Goal: Transaction & Acquisition: Purchase product/service

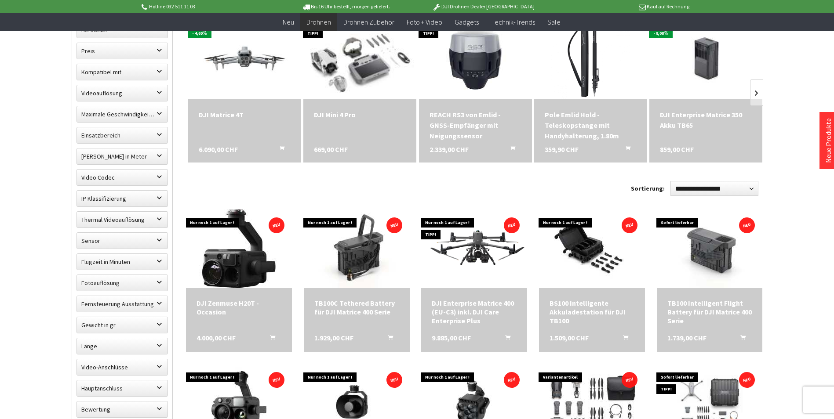
scroll to position [308, 0]
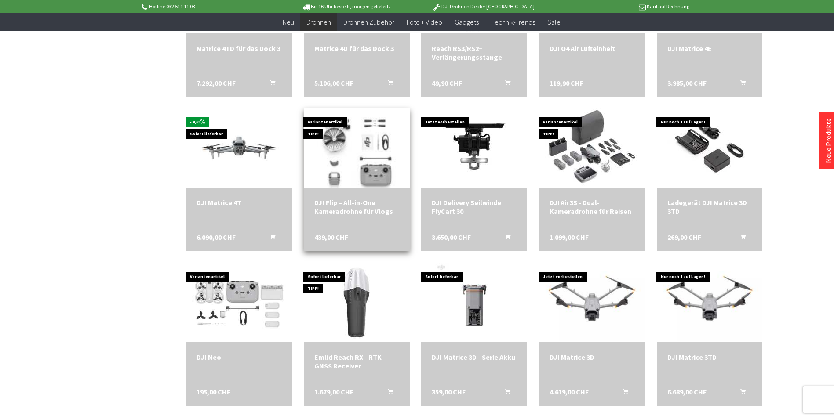
scroll to position [1055, 0]
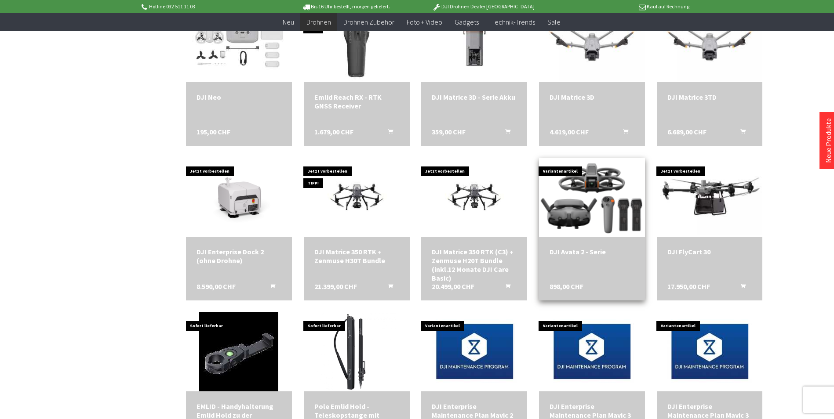
scroll to position [1274, 0]
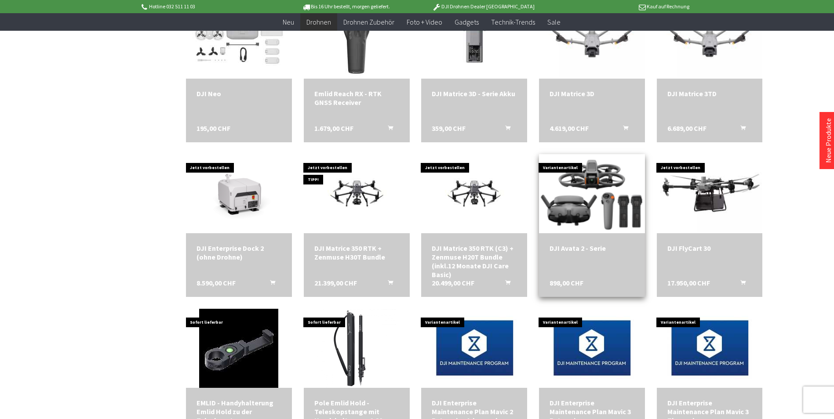
click at [565, 207] on img at bounding box center [591, 193] width 111 height 111
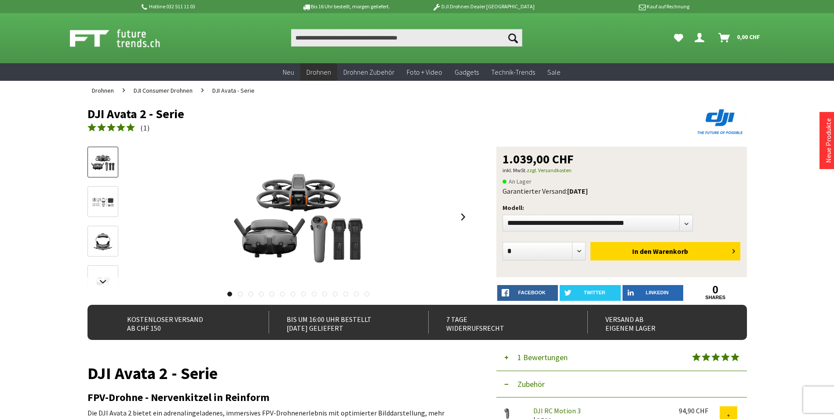
click at [105, 239] on img at bounding box center [102, 241] width 25 height 25
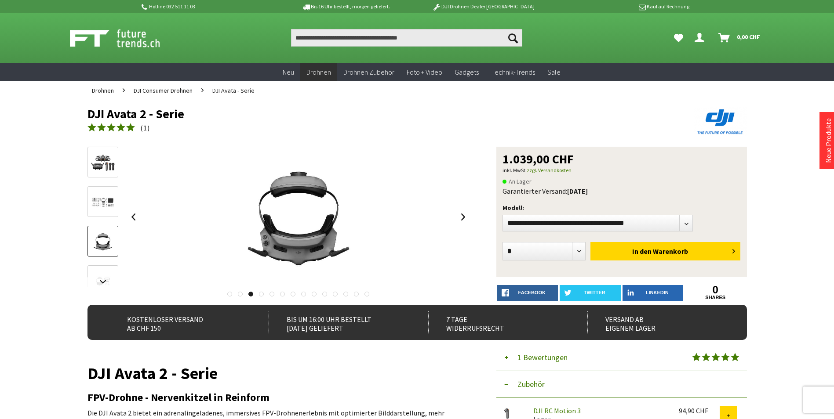
click at [97, 203] on img at bounding box center [102, 201] width 25 height 19
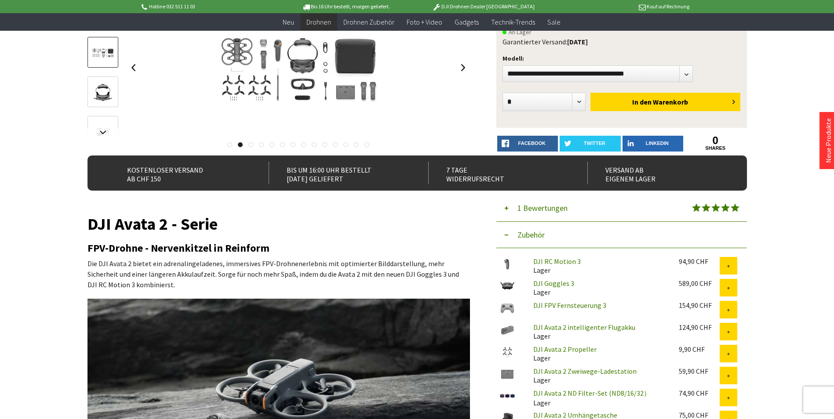
scroll to position [176, 0]
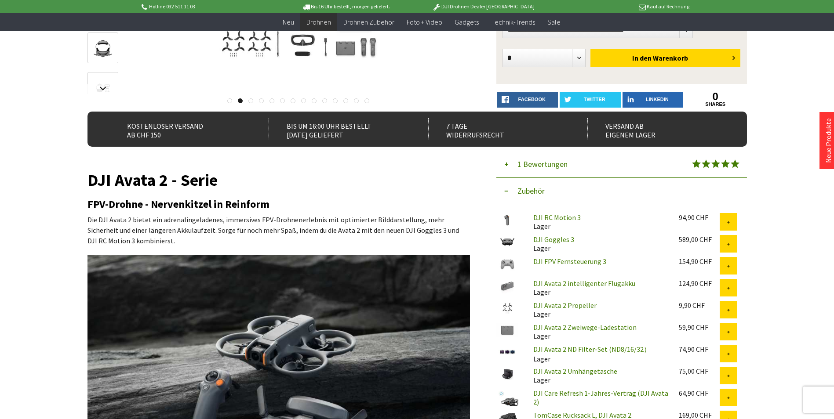
click at [554, 245] on div "DJI Goggles 3 Lager" at bounding box center [598, 244] width 145 height 18
click at [546, 244] on div "DJI Goggles 3 Lager" at bounding box center [598, 244] width 145 height 18
click at [724, 245] on button at bounding box center [728, 244] width 18 height 18
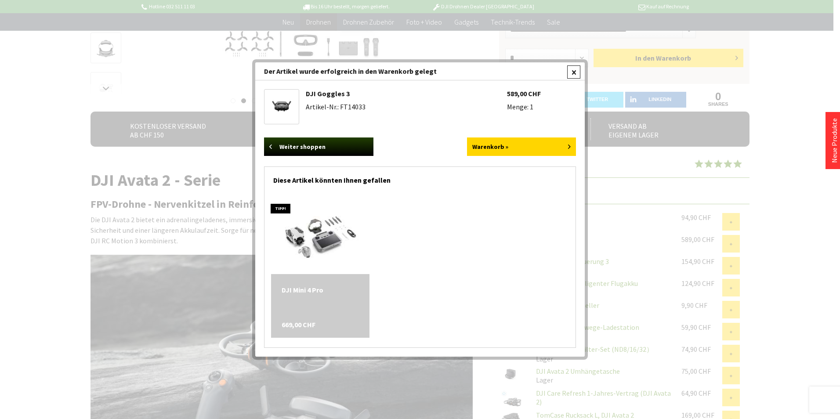
click at [573, 75] on div at bounding box center [573, 71] width 13 height 13
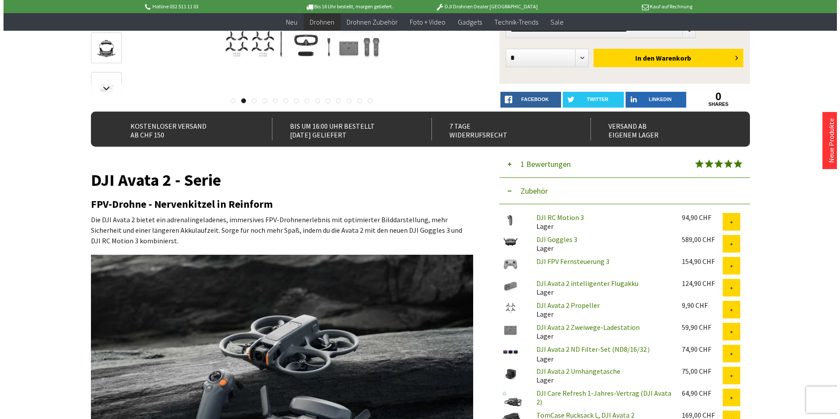
scroll to position [220, 0]
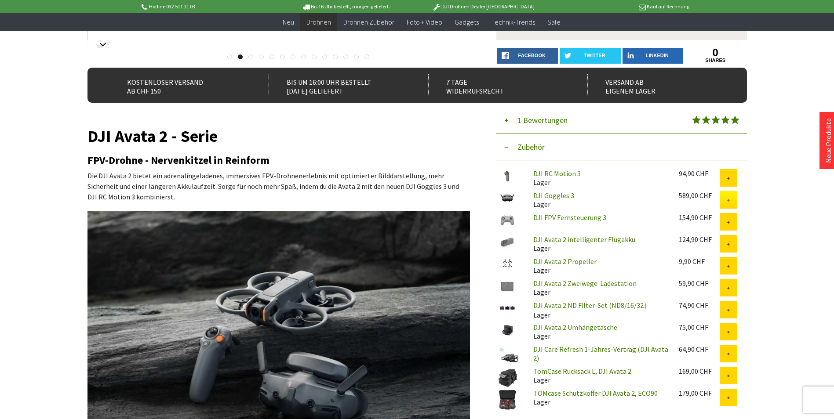
click at [724, 199] on button at bounding box center [728, 200] width 18 height 18
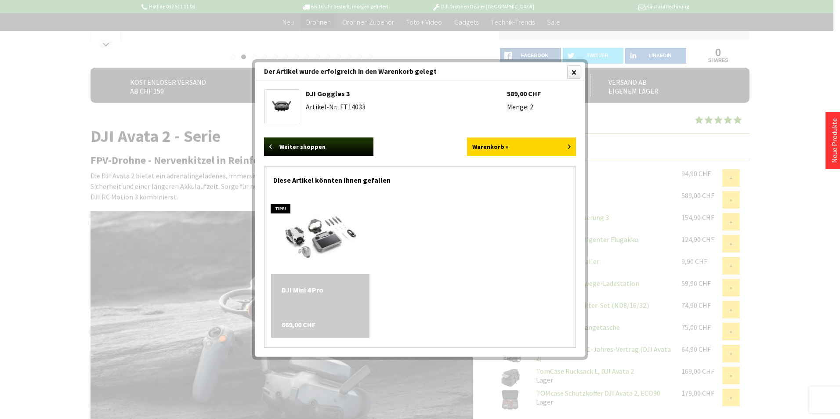
click at [286, 102] on img at bounding box center [282, 107] width 30 height 20
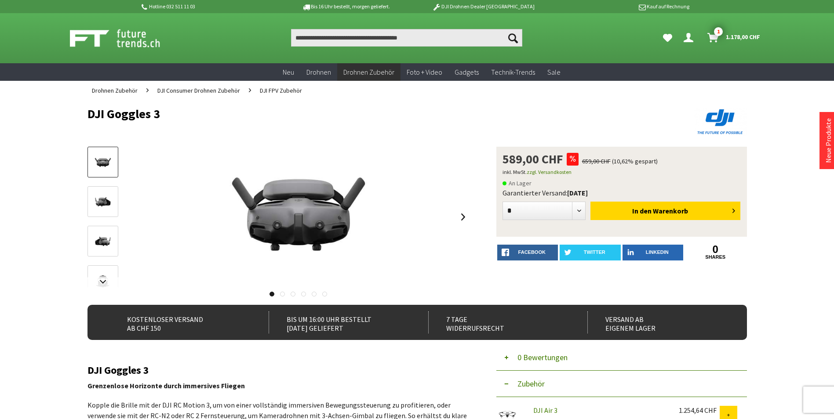
click at [95, 202] on img at bounding box center [102, 202] width 25 height 17
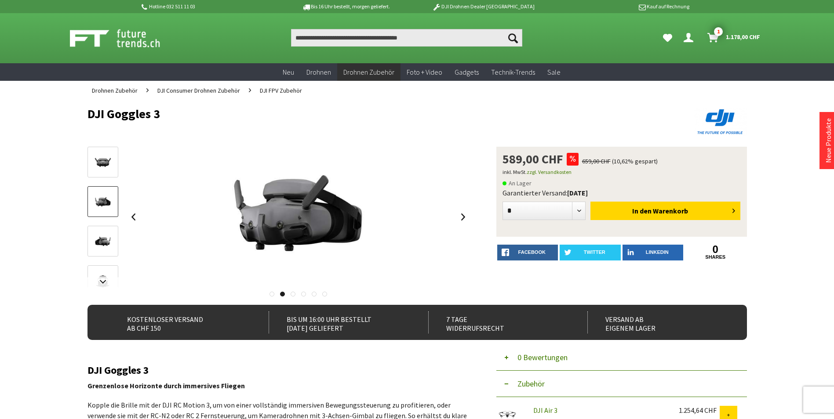
click at [101, 245] on img at bounding box center [102, 241] width 25 height 17
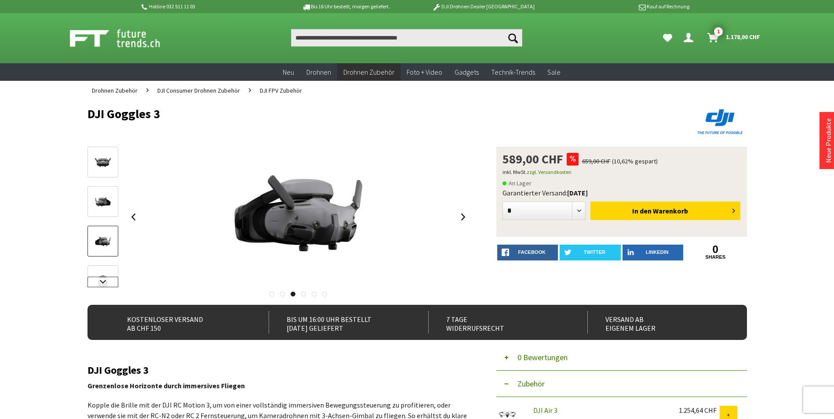
click at [100, 280] on link at bounding box center [102, 282] width 31 height 11
click at [104, 265] on img at bounding box center [102, 263] width 25 height 17
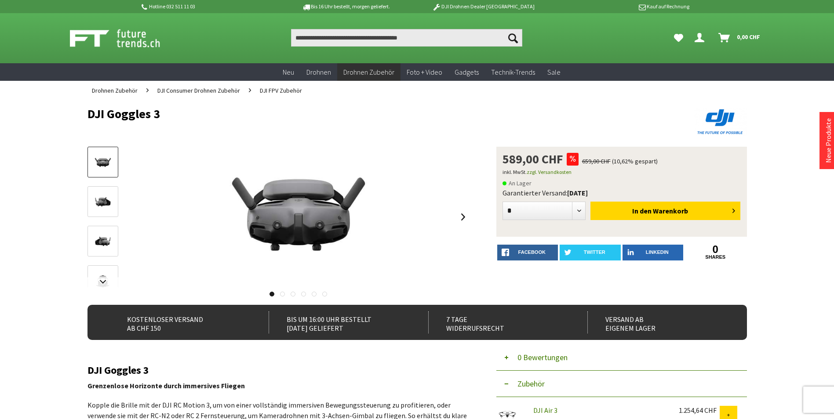
click at [422, 148] on div at bounding box center [298, 217] width 343 height 141
